Goal: Entertainment & Leisure: Consume media (video, audio)

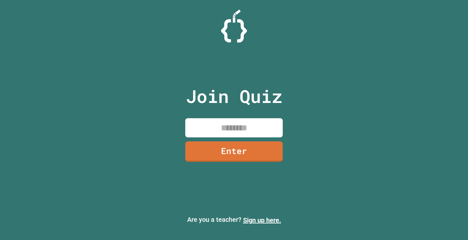
click at [246, 135] on input at bounding box center [233, 127] width 97 height 19
type input "********"
click at [249, 148] on link "Enter" at bounding box center [234, 150] width 96 height 21
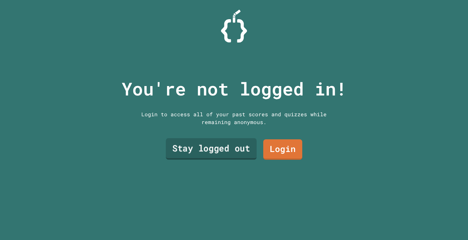
click at [235, 153] on link "Stay logged out" at bounding box center [211, 148] width 91 height 21
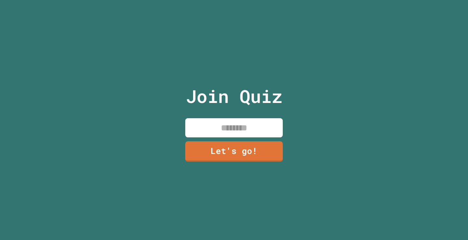
click at [240, 125] on input at bounding box center [233, 127] width 97 height 19
type input "*"
type input "*********"
click at [244, 153] on link "Let's go!" at bounding box center [234, 150] width 94 height 21
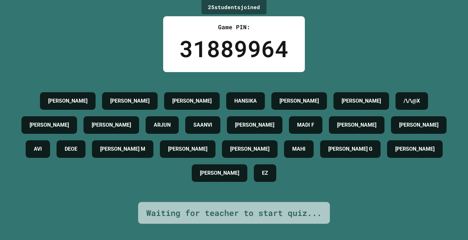
click at [174, 97] on h4 "[PERSON_NAME]" at bounding box center [191, 101] width 39 height 8
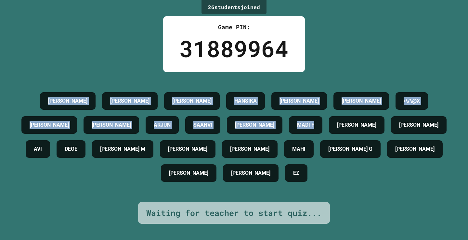
drag, startPoint x: 29, startPoint y: 89, endPoint x: 340, endPoint y: 126, distance: 313.2
click at [340, 126] on div "[PERSON_NAME] [PERSON_NAME] [PERSON_NAME] /\/\@X [PERSON_NAME] [PERSON_NAME] [P…" at bounding box center [233, 137] width 435 height 96
click at [322, 128] on div "MADI F" at bounding box center [305, 125] width 33 height 18
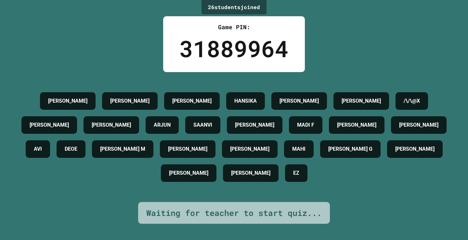
drag, startPoint x: 26, startPoint y: 87, endPoint x: 0, endPoint y: 50, distance: 45.3
click at [0, 50] on div "26 student s joined Game PIN: 31889964 [PERSON_NAME] [PERSON_NAME] [PERSON_NAME…" at bounding box center [234, 120] width 468 height 240
drag, startPoint x: 17, startPoint y: -1, endPoint x: 82, endPoint y: -23, distance: 67.9
drag, startPoint x: 82, startPoint y: -23, endPoint x: 428, endPoint y: 7, distance: 347.3
click at [428, 7] on div "26 student s joined Game PIN: 31889964 [PERSON_NAME] [PERSON_NAME] [PERSON_NAME…" at bounding box center [234, 120] width 468 height 240
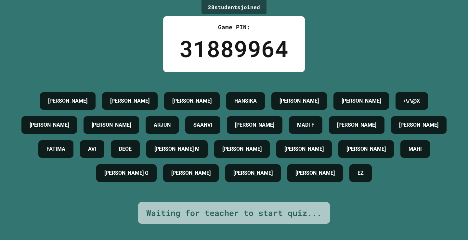
click at [132, 153] on h4 "DEOE" at bounding box center [125, 149] width 13 height 8
drag, startPoint x: 196, startPoint y: 81, endPoint x: 158, endPoint y: 89, distance: 38.9
click at [172, 97] on h4 "[PERSON_NAME]" at bounding box center [191, 101] width 39 height 8
drag, startPoint x: 357, startPoint y: 108, endPoint x: 317, endPoint y: 109, distance: 40.6
click at [316, 116] on div "MADI F" at bounding box center [305, 125] width 33 height 18
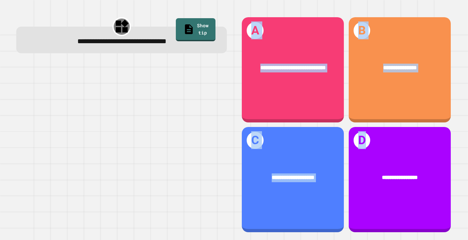
drag, startPoint x: 370, startPoint y: 168, endPoint x: 183, endPoint y: 180, distance: 188.2
click at [183, 180] on div "**********" at bounding box center [233, 124] width 449 height 231
click at [183, 180] on div at bounding box center [121, 147] width 211 height 171
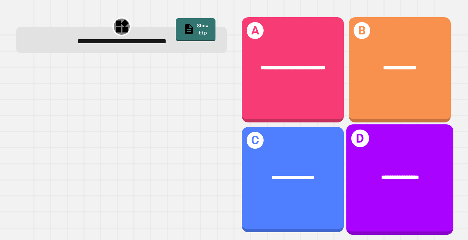
click at [417, 175] on div "**********" at bounding box center [400, 178] width 84 height 9
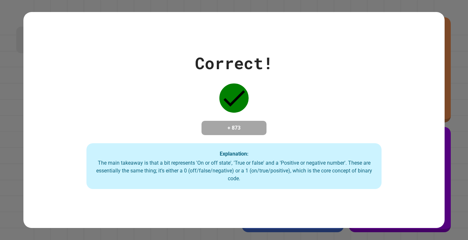
click at [274, 132] on div "Correct! + 873 Explanation: The main takeaway is that a bit represents 'On or o…" at bounding box center [233, 120] width 421 height 138
click at [450, 103] on div "Correct! + 873 Explanation: The main takeaway is that a bit represents 'On or o…" at bounding box center [234, 120] width 468 height 240
click at [235, 97] on icon at bounding box center [233, 98] width 29 height 29
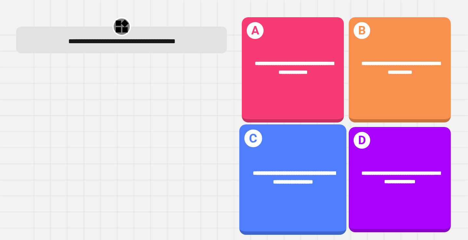
click at [288, 158] on div "**********" at bounding box center [292, 177] width 107 height 41
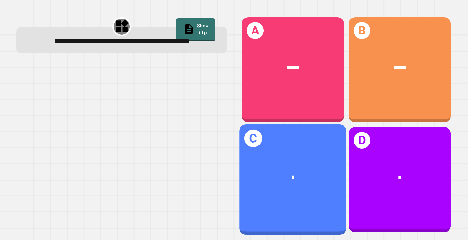
click at [252, 180] on div "*" at bounding box center [292, 178] width 107 height 32
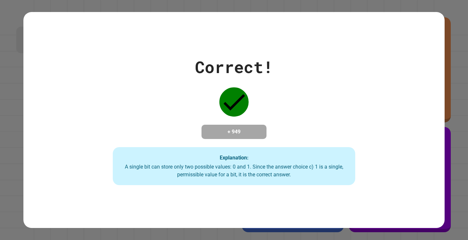
click at [222, 102] on icon at bounding box center [233, 101] width 29 height 29
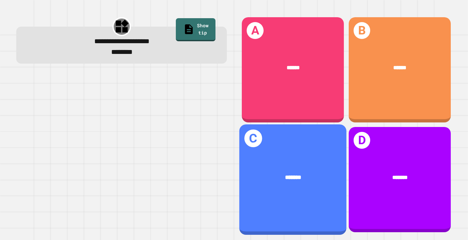
click at [290, 184] on div "*******" at bounding box center [292, 178] width 107 height 32
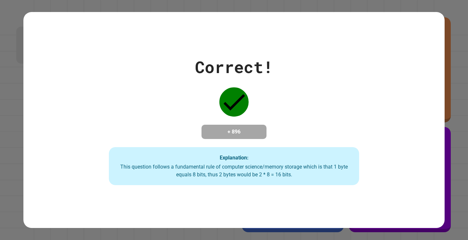
click at [290, 184] on div "Explanation: This question follows a fundamental rule of computer science/memor…" at bounding box center [234, 166] width 251 height 38
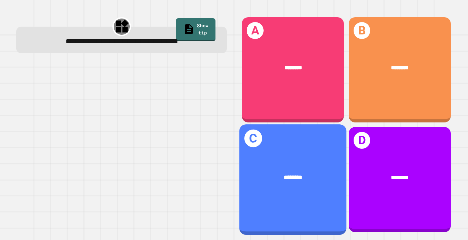
click at [299, 189] on div "C ********" at bounding box center [292, 179] width 107 height 110
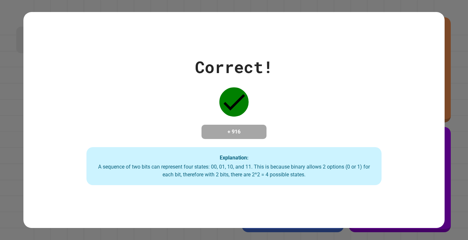
drag, startPoint x: 296, startPoint y: 205, endPoint x: 270, endPoint y: 183, distance: 33.7
click at [270, 183] on div "Explanation: A sequence of two bits can represent four states: 00, 01, 10, and …" at bounding box center [233, 166] width 295 height 38
drag, startPoint x: 282, startPoint y: 157, endPoint x: 238, endPoint y: 177, distance: 48.4
click at [238, 177] on div "A sequence of two bits can represent four states: 00, 01, 10, and 11. This is b…" at bounding box center [234, 171] width 282 height 16
drag, startPoint x: 238, startPoint y: 177, endPoint x: 118, endPoint y: 181, distance: 120.0
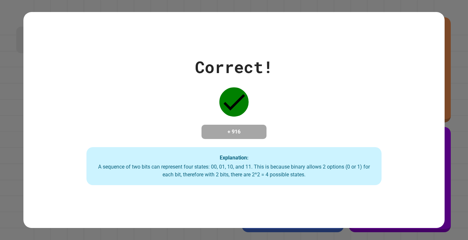
click at [118, 181] on div "Explanation: A sequence of two bits can represent four states: 00, 01, 10, and …" at bounding box center [233, 166] width 295 height 38
drag, startPoint x: 380, startPoint y: 154, endPoint x: 234, endPoint y: 160, distance: 145.7
click at [234, 160] on strong "Explanation:" at bounding box center [234, 157] width 29 height 6
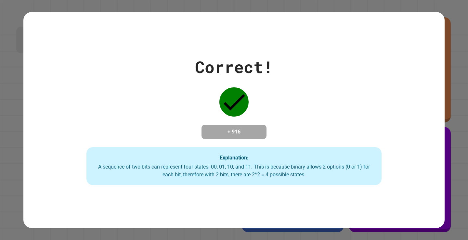
click at [234, 160] on strong "Explanation:" at bounding box center [234, 157] width 29 height 6
drag, startPoint x: 234, startPoint y: 160, endPoint x: 41, endPoint y: 27, distance: 234.1
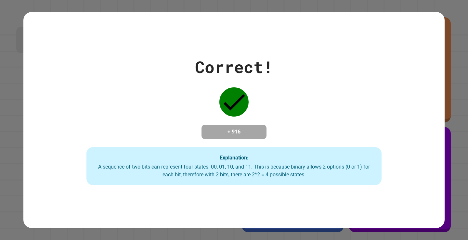
click at [41, 27] on div "Correct! + 916 Explanation: A sequence of two bits can represent four states: 0…" at bounding box center [233, 120] width 421 height 216
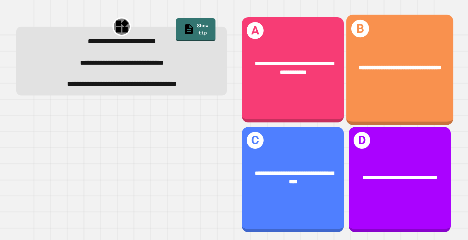
click at [390, 91] on div "**********" at bounding box center [399, 70] width 107 height 110
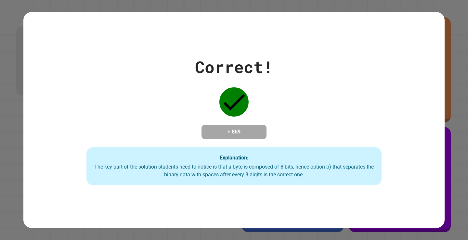
click at [262, 125] on div "+ 869" at bounding box center [233, 132] width 65 height 14
click at [261, 125] on div "+ 869" at bounding box center [233, 132] width 65 height 14
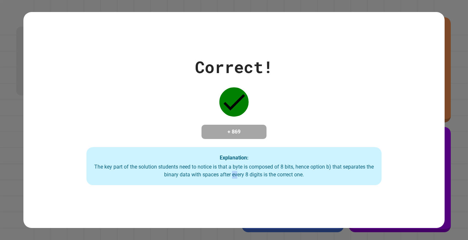
click at [235, 192] on div "Correct! + 869 Explanation: The key part of the solution students need to notic…" at bounding box center [233, 120] width 421 height 216
click at [203, 146] on div "Correct! + 869 Explanation: The key part of the solution students need to notic…" at bounding box center [233, 120] width 421 height 131
click at [203, 147] on div "Correct! + 869 Explanation: The key part of the solution students need to notic…" at bounding box center [233, 120] width 421 height 131
click at [206, 146] on div "Correct! + 869 Explanation: The key part of the solution students need to notic…" at bounding box center [233, 120] width 421 height 131
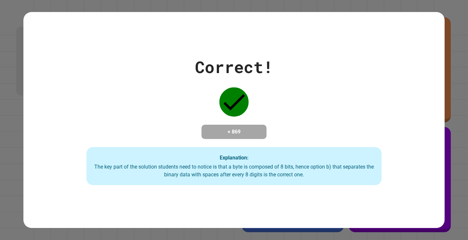
click at [207, 145] on div "Correct! + 869 Explanation: The key part of the solution students need to notic…" at bounding box center [233, 120] width 421 height 131
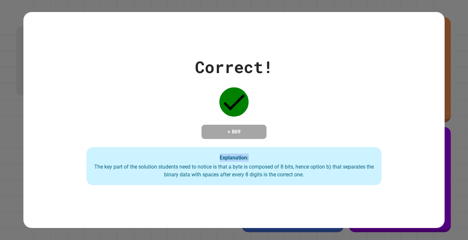
click at [207, 145] on div "Correct! + 869 Explanation: The key part of the solution students need to notic…" at bounding box center [233, 120] width 421 height 131
click at [202, 125] on div "+ 869" at bounding box center [233, 132] width 65 height 14
click at [240, 170] on div "The key part of the solution students need to notice is that a byte is composed…" at bounding box center [234, 171] width 282 height 16
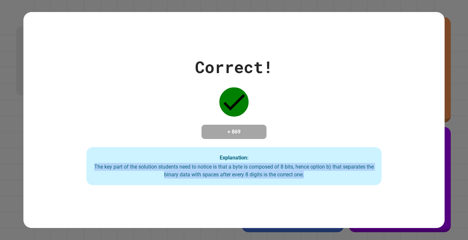
click at [240, 170] on div "The key part of the solution students need to notice is that a byte is composed…" at bounding box center [234, 171] width 282 height 16
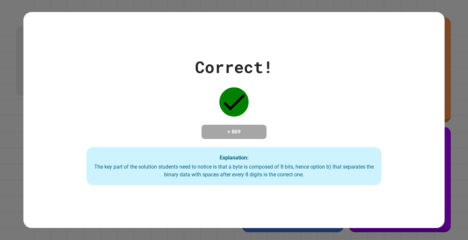
click at [371, 157] on div "Explanation: The key part of the solution students need to notice is that a byt…" at bounding box center [233, 166] width 295 height 38
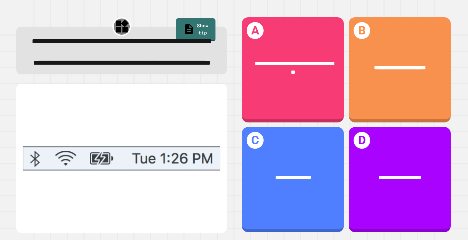
click at [177, 120] on img at bounding box center [122, 158] width 198 height 133
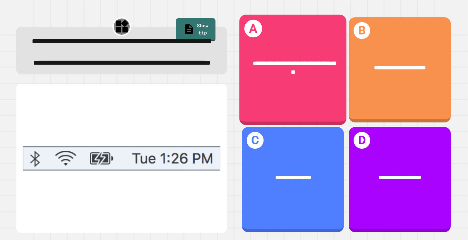
click at [310, 50] on div "**********" at bounding box center [292, 67] width 107 height 41
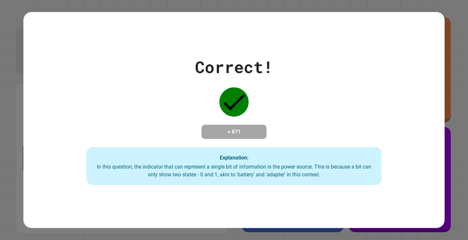
drag, startPoint x: 310, startPoint y: 50, endPoint x: 210, endPoint y: 89, distance: 107.8
click at [210, 89] on div "Correct! + 871 Explanation: In this question, the indicator that can represent …" at bounding box center [233, 120] width 421 height 131
drag, startPoint x: 210, startPoint y: 89, endPoint x: 191, endPoint y: 110, distance: 28.3
click at [191, 110] on div "Correct! + 871 Explanation: In this question, the indicator that can represent …" at bounding box center [233, 120] width 421 height 131
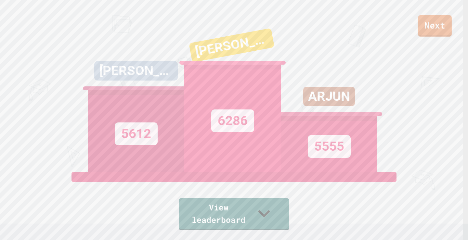
click at [426, 31] on link "Next" at bounding box center [435, 25] width 34 height 21
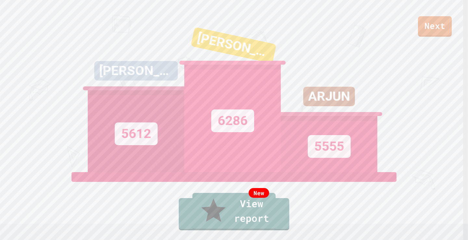
type textarea "**********"
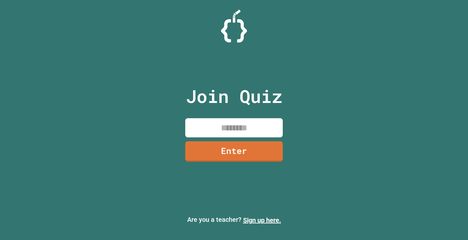
click at [262, 119] on input at bounding box center [233, 127] width 97 height 19
type input "********"
click at [218, 154] on link "Enter" at bounding box center [233, 151] width 97 height 20
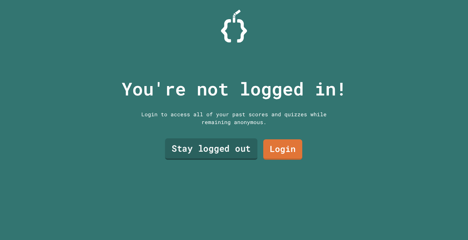
click at [218, 138] on link "Stay logged out" at bounding box center [211, 148] width 92 height 21
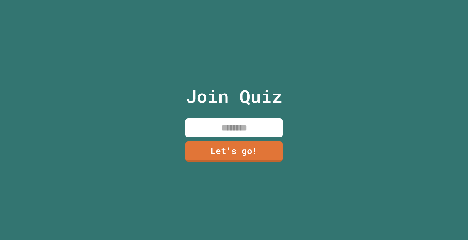
click at [218, 127] on input at bounding box center [233, 127] width 97 height 19
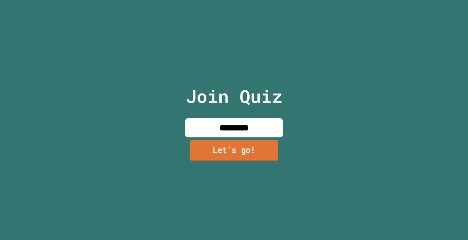
type input "*********"
click at [215, 140] on link "Let's go!" at bounding box center [234, 150] width 88 height 21
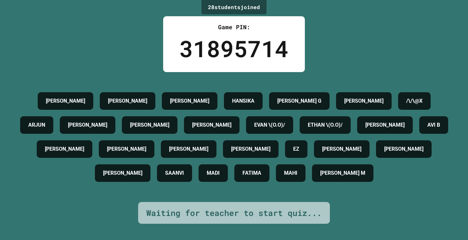
drag, startPoint x: 273, startPoint y: 52, endPoint x: 252, endPoint y: 47, distance: 22.0
drag, startPoint x: 252, startPoint y: 47, endPoint x: 135, endPoint y: 49, distance: 117.0
click at [135, 49] on div "28 student s joined Game PIN: 31895714 [PERSON_NAME] [PERSON_NAME] P [PERSON_NA…" at bounding box center [234, 120] width 468 height 240
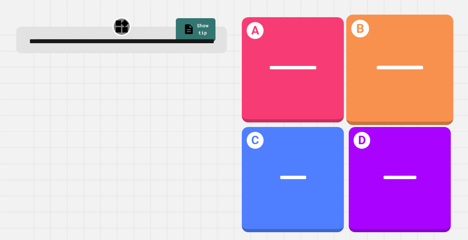
click at [422, 57] on div "**********" at bounding box center [399, 68] width 107 height 32
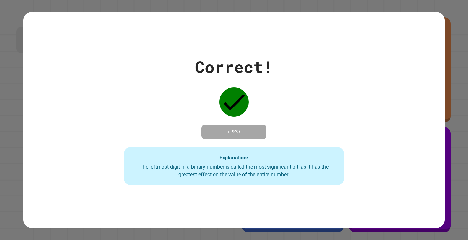
click at [132, 79] on div "Correct! + 937 Explanation: The leftmost digit in a binary number is called the…" at bounding box center [234, 120] width 314 height 131
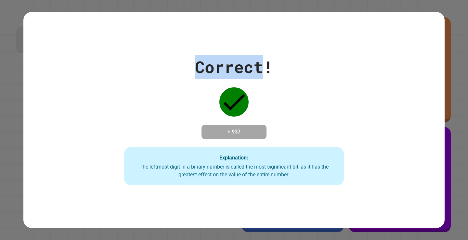
click at [132, 79] on div "Correct! + 937 Explanation: The leftmost digit in a binary number is called the…" at bounding box center [234, 120] width 314 height 131
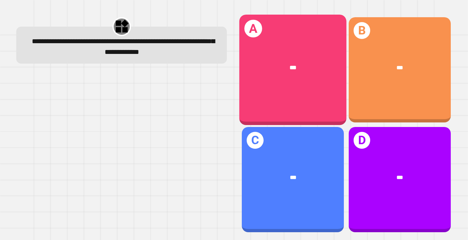
click at [293, 85] on div "A ***" at bounding box center [292, 70] width 107 height 110
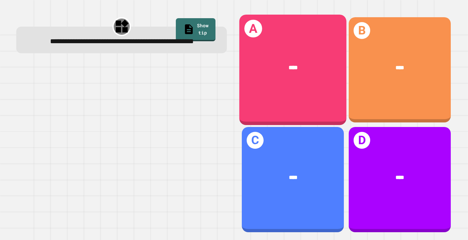
click at [288, 71] on div "****" at bounding box center [292, 68] width 107 height 32
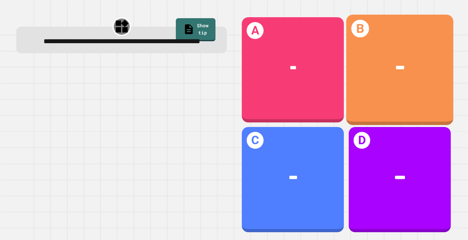
click at [411, 81] on div "****" at bounding box center [399, 68] width 107 height 32
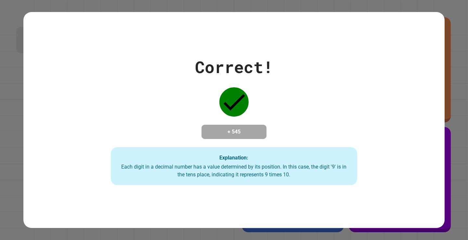
click at [296, 144] on div "Correct! + 545 Explanation: Each digit in a decimal number has a value determin…" at bounding box center [234, 120] width 352 height 131
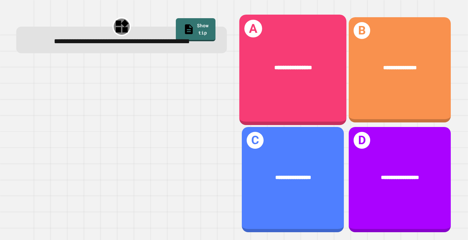
click at [278, 92] on div "**********" at bounding box center [292, 70] width 107 height 110
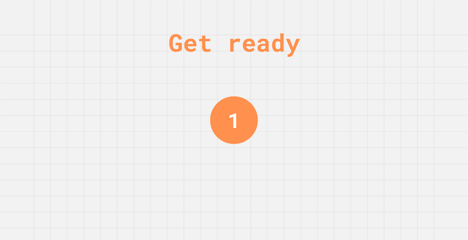
click at [349, 118] on div "Get ready 1" at bounding box center [234, 120] width 468 height 240
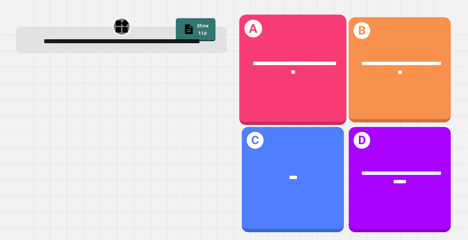
click at [322, 103] on div "**********" at bounding box center [292, 70] width 107 height 110
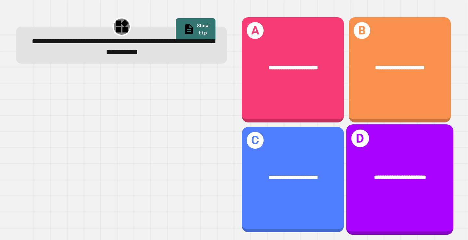
click at [390, 154] on div "**********" at bounding box center [399, 179] width 107 height 110
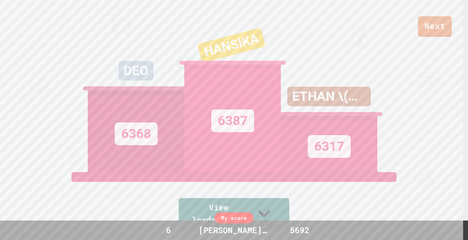
click at [419, 14] on div "Next" at bounding box center [234, 18] width 468 height 37
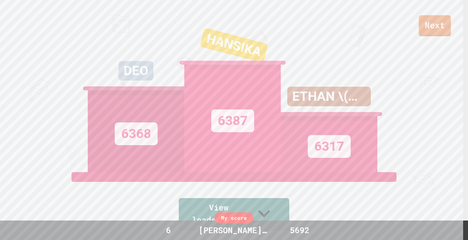
click at [419, 34] on link "Next" at bounding box center [435, 25] width 32 height 21
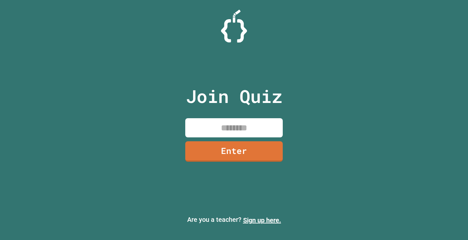
drag, startPoint x: 322, startPoint y: 85, endPoint x: 308, endPoint y: 89, distance: 14.8
click at [308, 89] on div "Join Quiz Enter Are you a teacher? Sign up here." at bounding box center [234, 120] width 468 height 240
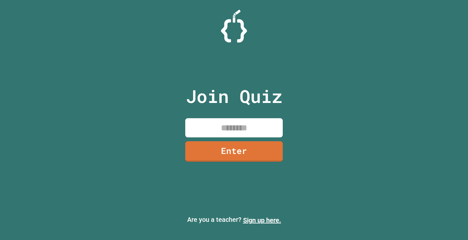
click at [308, 89] on div "Join Quiz Enter Are you a teacher? Sign up here." at bounding box center [234, 120] width 468 height 240
drag, startPoint x: 308, startPoint y: 89, endPoint x: 318, endPoint y: 55, distance: 35.6
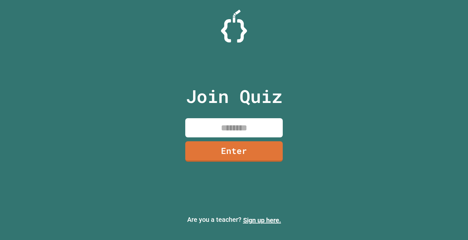
drag, startPoint x: 318, startPoint y: 55, endPoint x: 238, endPoint y: 122, distance: 103.8
click at [435, 88] on div "Join Quiz Enter Are you a teacher? Sign up here." at bounding box center [234, 120] width 468 height 240
drag, startPoint x: 434, startPoint y: 95, endPoint x: 334, endPoint y: 76, distance: 101.7
click at [334, 76] on div "Join Quiz Enter Are you a teacher? Sign up here." at bounding box center [234, 120] width 468 height 240
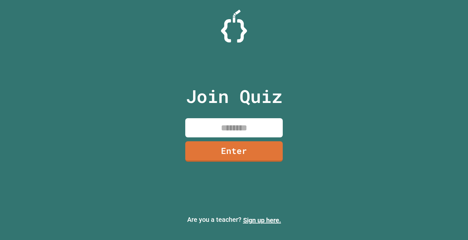
click at [334, 76] on div "Join Quiz Enter Are you a teacher? Sign up here." at bounding box center [234, 120] width 468 height 240
